Goal: Entertainment & Leisure: Consume media (video, audio)

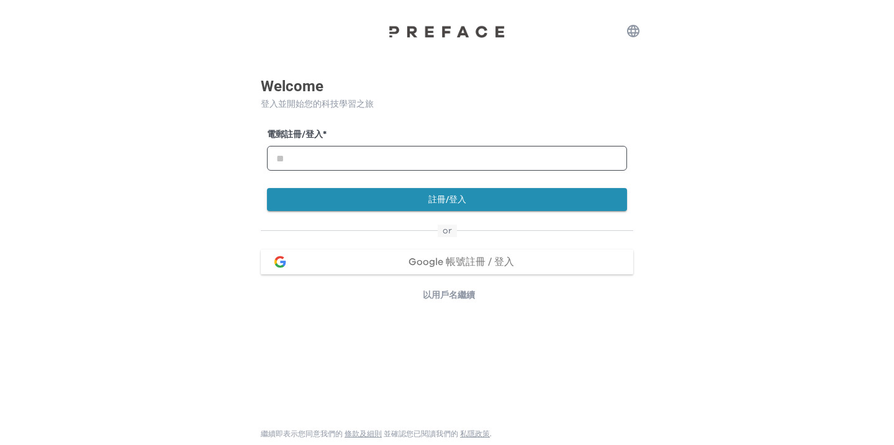
click at [470, 261] on span "Google 帳號註冊 / 登入" at bounding box center [461, 262] width 106 height 10
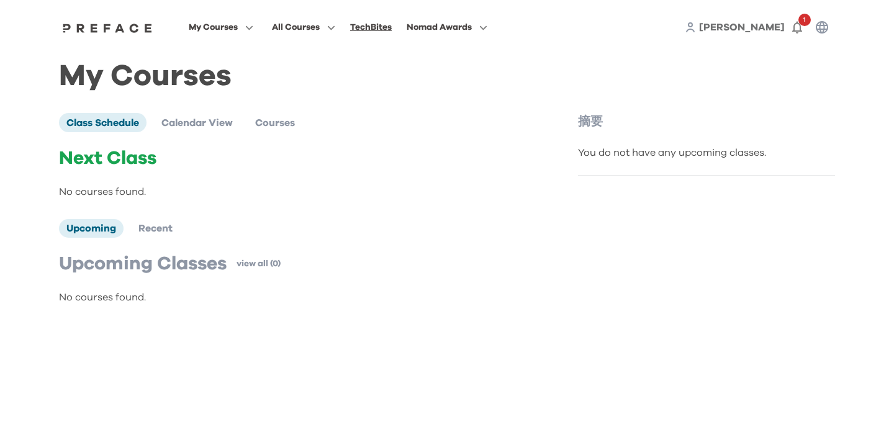
click at [371, 27] on div "TechBites" at bounding box center [371, 27] width 42 height 15
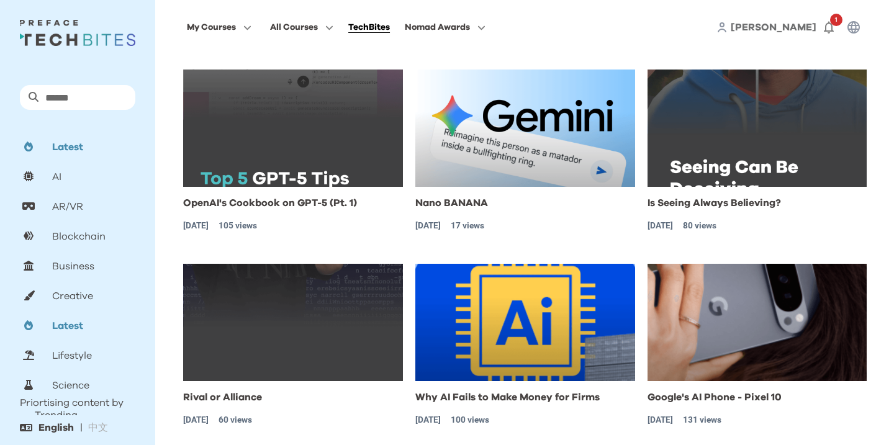
click at [79, 144] on p "Latest" at bounding box center [67, 147] width 31 height 15
click at [469, 200] on p "Nano BANANA" at bounding box center [451, 203] width 73 height 12
